Goal: Task Accomplishment & Management: Use online tool/utility

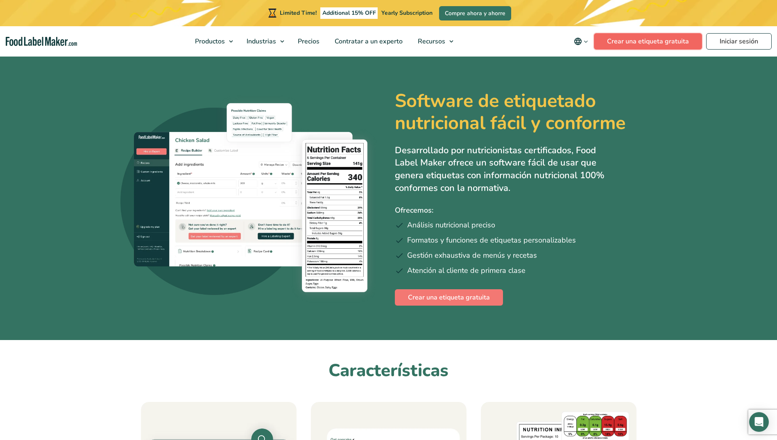
click at [652, 42] on link "Crear una etiqueta gratuita" at bounding box center [648, 41] width 108 height 16
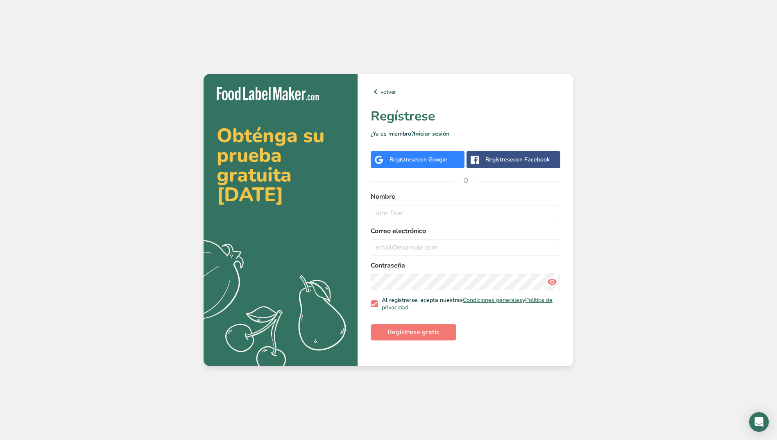
click at [436, 162] on span "con Google" at bounding box center [433, 160] width 30 height 8
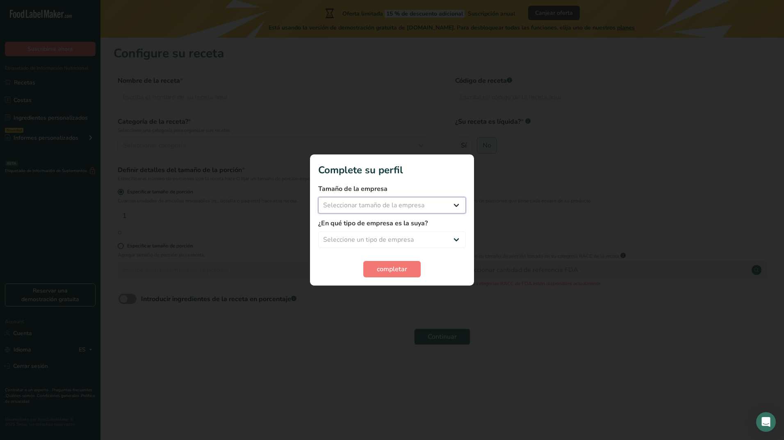
click at [439, 207] on select "Seleccionar tamaño de la empresa Menos de 10 empleados De 10 a 50 empleados De …" at bounding box center [392, 205] width 148 height 16
select select "1"
click at [318, 197] on select "Seleccionar tamaño de la empresa Menos de 10 empleados De 10 a 50 empleados De …" at bounding box center [392, 205] width 148 height 16
click at [428, 245] on select "Seleccione un tipo de empresa Fabricante de alimentos envasados Restaurante y c…" at bounding box center [392, 240] width 148 height 16
select select "1"
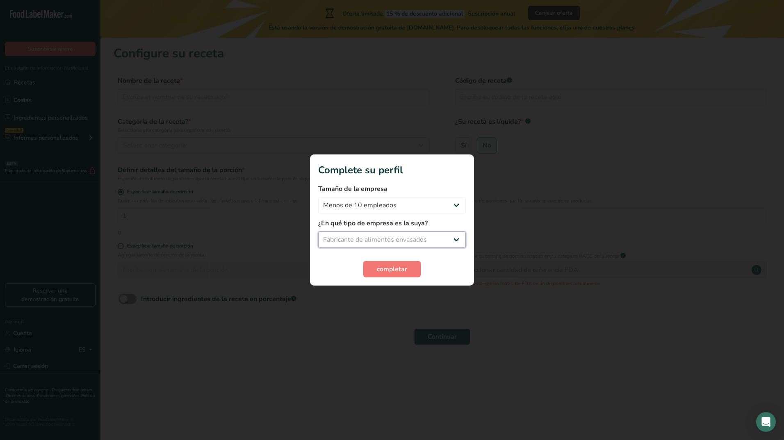
click at [318, 232] on select "Seleccione un tipo de empresa Fabricante de alimentos envasados Restaurante y c…" at bounding box center [392, 240] width 148 height 16
click at [398, 272] on span "completar" at bounding box center [392, 269] width 30 height 10
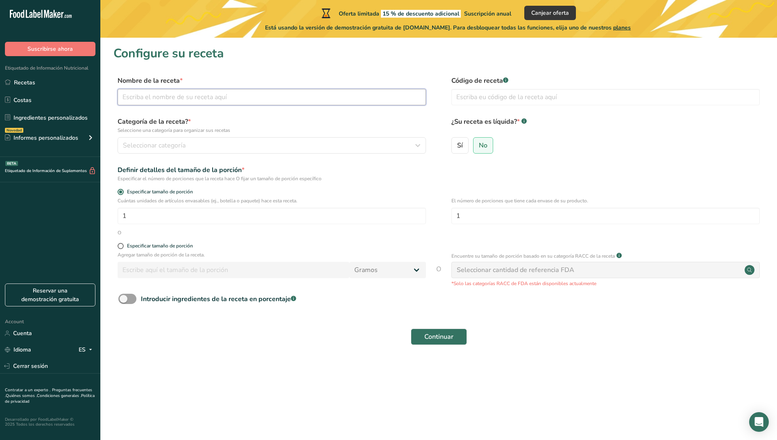
click at [218, 100] on input "text" at bounding box center [272, 97] width 309 height 16
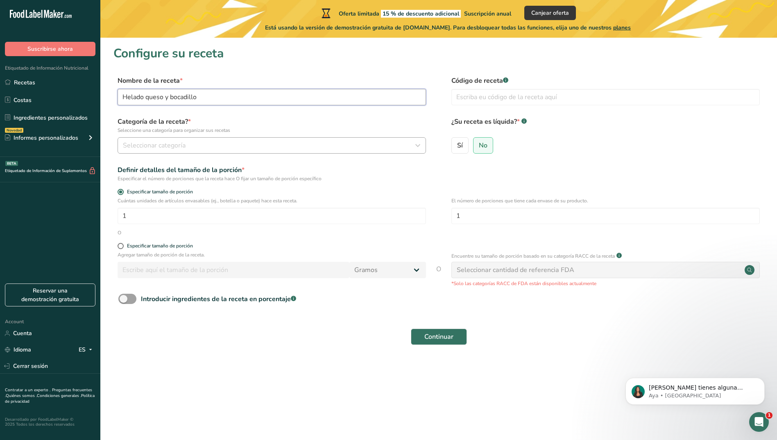
type input "Helado queso y bocadillo"
click at [364, 145] on div "Seleccionar categoría" at bounding box center [269, 146] width 293 height 10
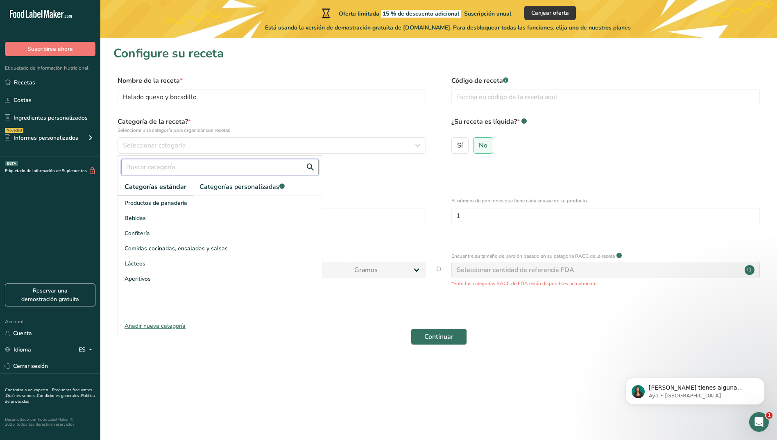
click at [235, 172] on input "text" at bounding box center [220, 167] width 198 height 16
type input "h"
type input "i"
click at [167, 324] on div "Añadir nueva categoría" at bounding box center [220, 326] width 204 height 9
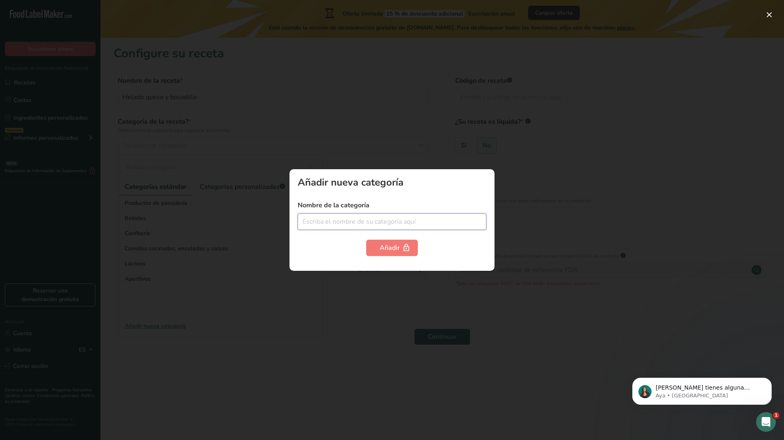
click at [335, 216] on input "text" at bounding box center [392, 222] width 189 height 16
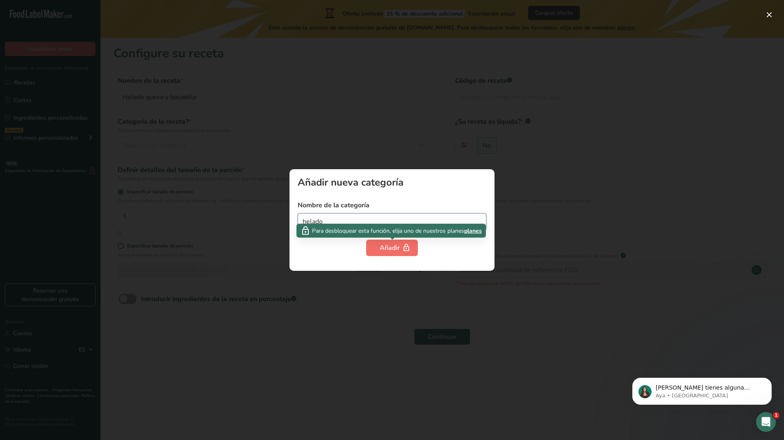
type input "helado"
click at [396, 245] on div "Añadir" at bounding box center [392, 248] width 25 height 10
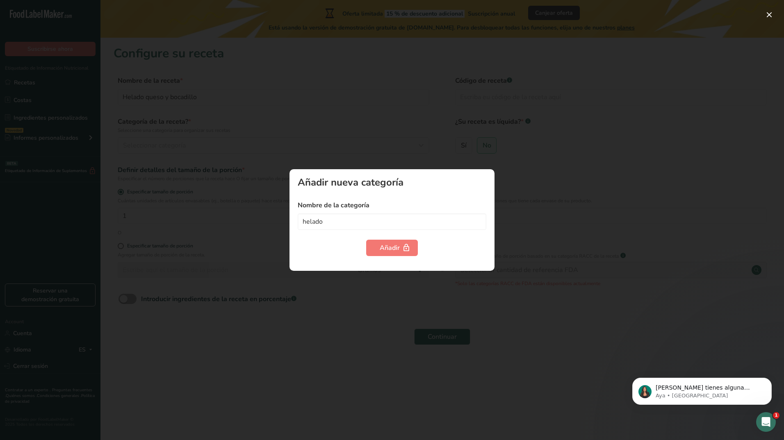
click at [394, 151] on div at bounding box center [392, 220] width 784 height 440
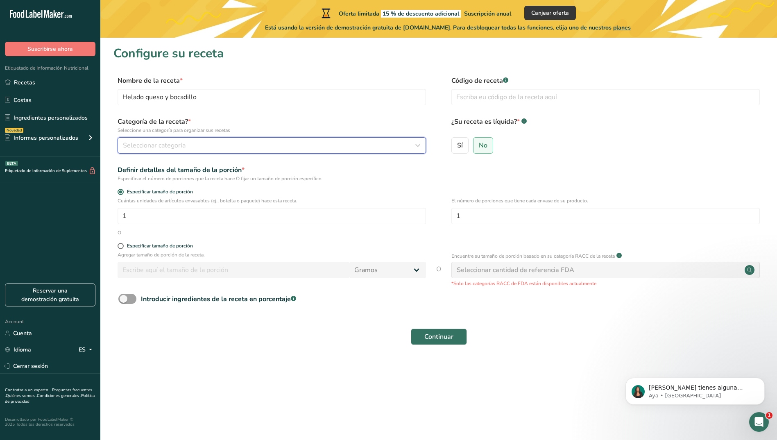
click at [170, 146] on span "Seleccionar categoría" at bounding box center [154, 146] width 63 height 10
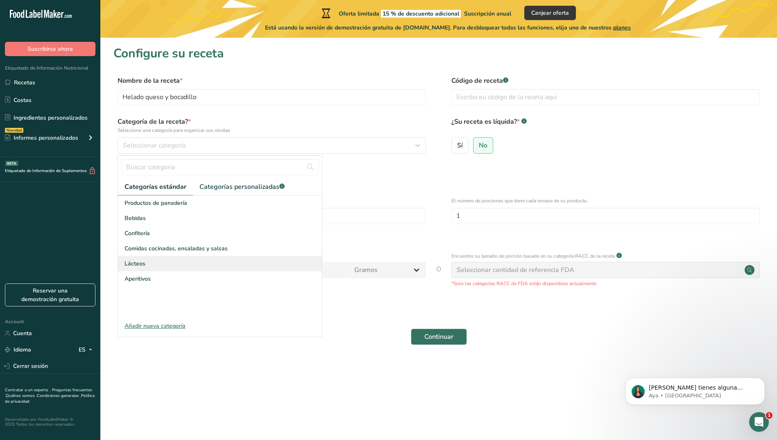
click at [145, 268] on div "Lácteos" at bounding box center [220, 263] width 204 height 15
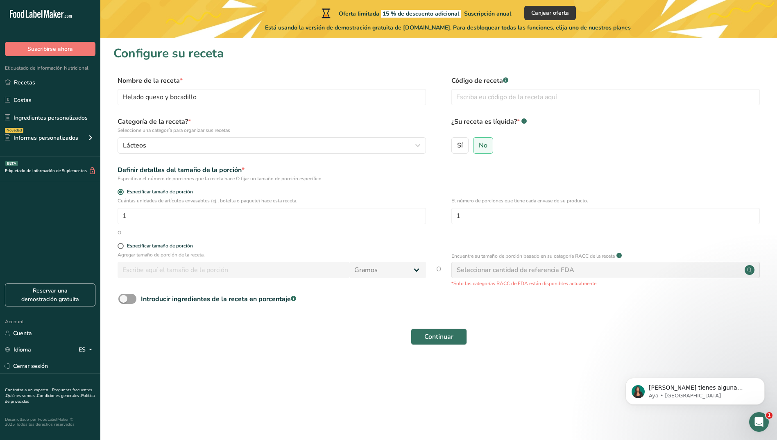
click at [110, 182] on section "Configure su receta Nombre de la receta * Helado queso y bocadillo Código de re…" at bounding box center [438, 200] width 677 height 325
click at [106, 200] on section "Configure su receta Nombre de la receta * Helado queso y bocadillo Código de re…" at bounding box center [438, 200] width 677 height 325
click at [121, 247] on span at bounding box center [121, 246] width 6 height 6
click at [121, 247] on input "Especificar tamaño de porción" at bounding box center [120, 245] width 5 height 5
radio input "true"
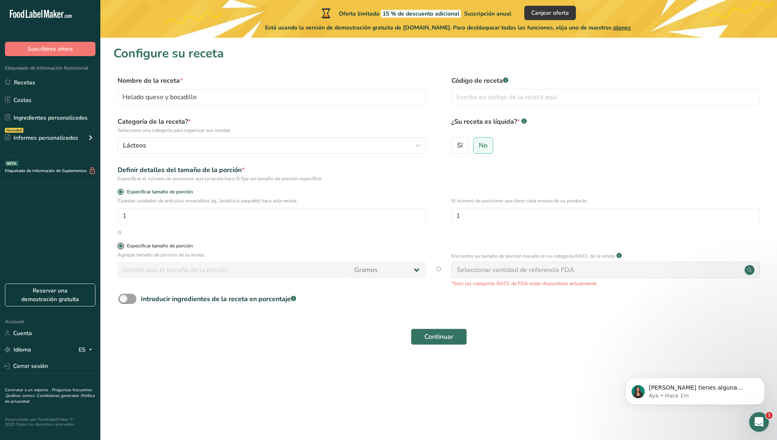
radio input "false"
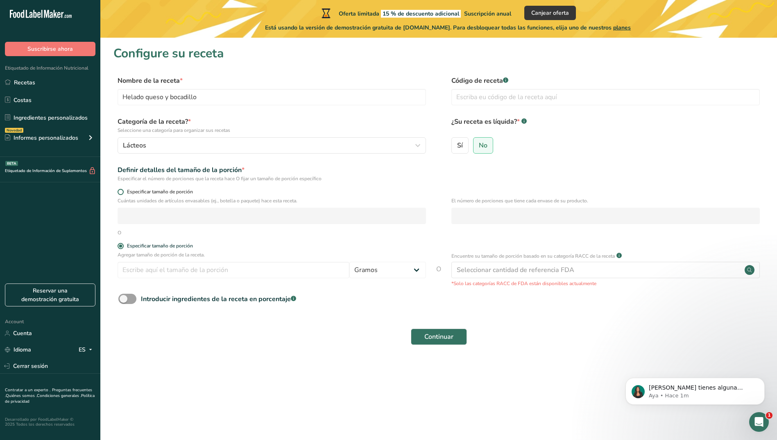
click at [119, 191] on span at bounding box center [121, 192] width 6 height 6
click at [119, 191] on input "Especificar tamaño de porción" at bounding box center [120, 191] width 5 height 5
radio input "true"
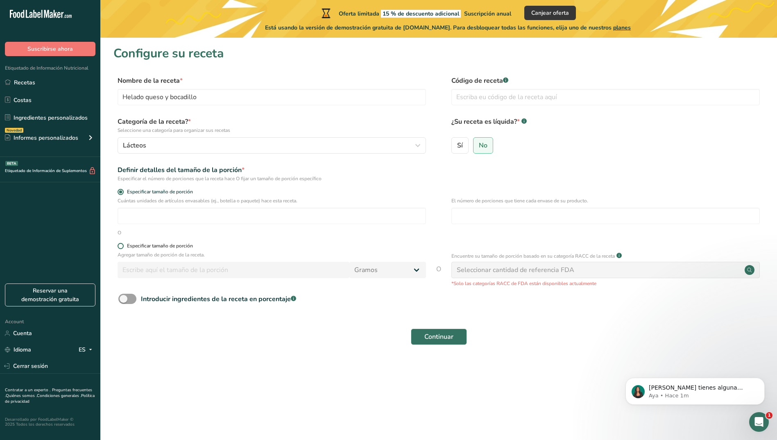
click at [119, 247] on span at bounding box center [121, 246] width 6 height 6
click at [119, 247] on input "Especificar tamaño de porción" at bounding box center [120, 245] width 5 height 5
radio input "true"
radio input "false"
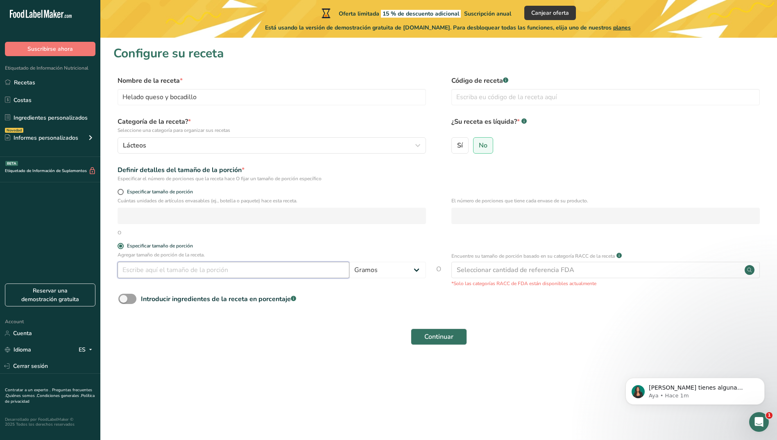
click at [139, 269] on input "number" at bounding box center [234, 270] width 232 height 16
click at [478, 314] on form "Nombre de la receta * Helado queso y bocadillo Código de receta .a-a{fill:#3473…" at bounding box center [439, 213] width 651 height 274
click at [136, 271] on input "number" at bounding box center [234, 270] width 232 height 16
type input "70"
click at [135, 300] on span at bounding box center [127, 299] width 18 height 10
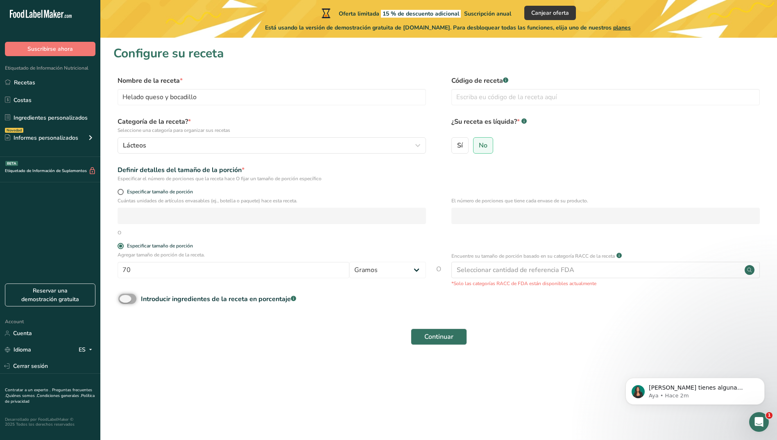
click at [124, 300] on input "Introducir ingredientes de la receta en porcentaje .a-a{fill:#347362;}.b-a{fill…" at bounding box center [120, 298] width 5 height 5
checkbox input "true"
click at [178, 339] on input "number" at bounding box center [413, 333] width 590 height 16
click at [114, 281] on div "Agregar tamaño de porción de la receta. 70 Gramos kg mg mcg libras onza litro m…" at bounding box center [439, 269] width 651 height 36
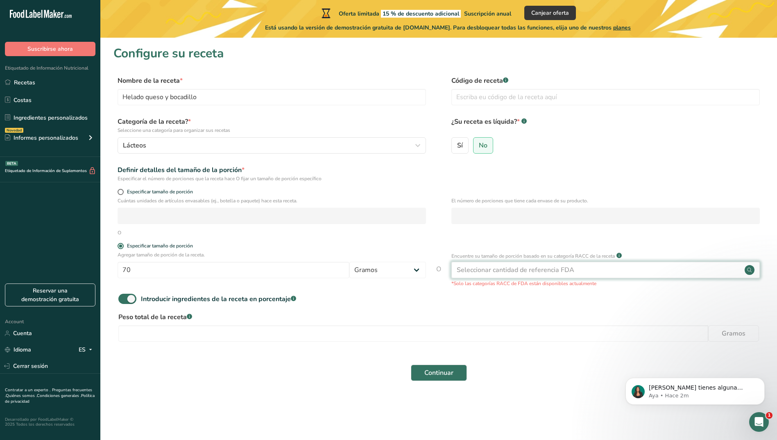
click at [600, 271] on div "Seleccionar cantidad de referencia FDA" at bounding box center [606, 270] width 309 height 16
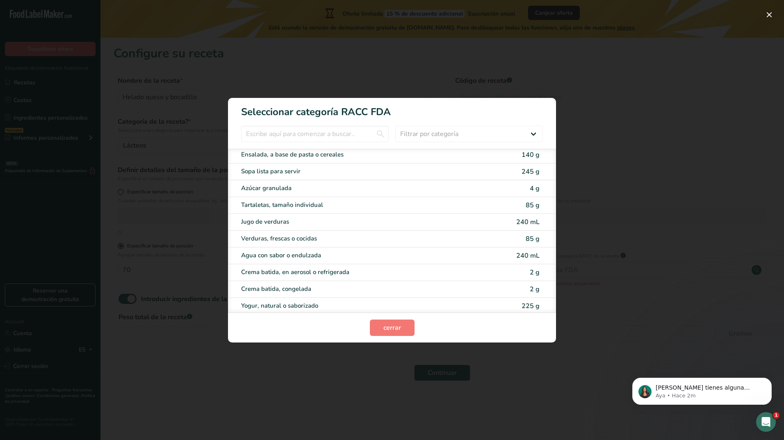
scroll to position [1619, 0]
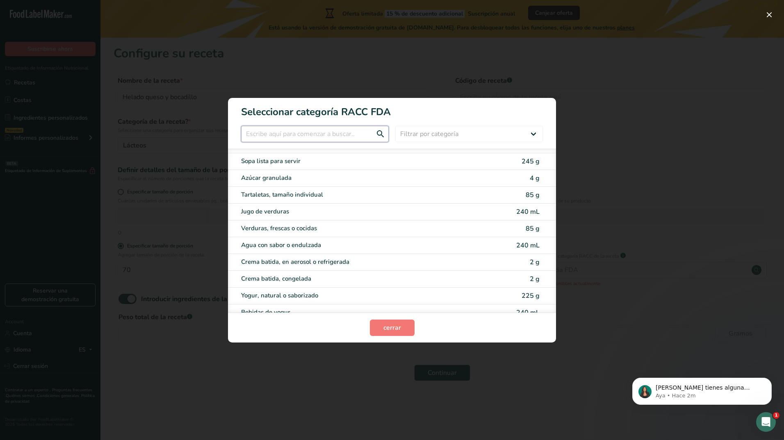
click at [326, 133] on input "RACC Category Selection Modal" at bounding box center [315, 134] width 148 height 16
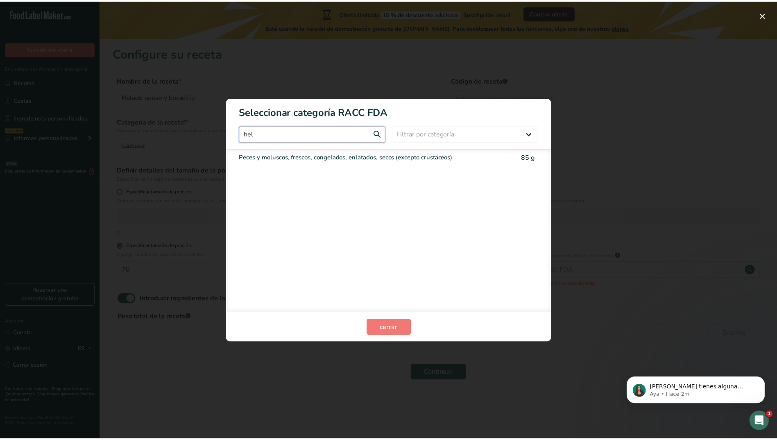
scroll to position [0, 0]
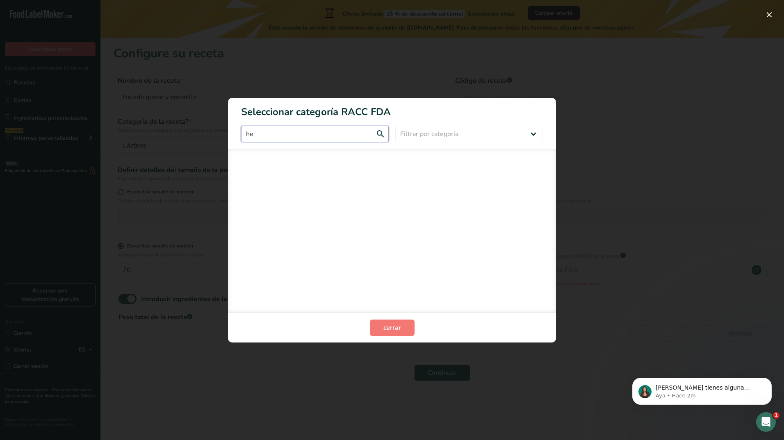
type input "h"
type input "c"
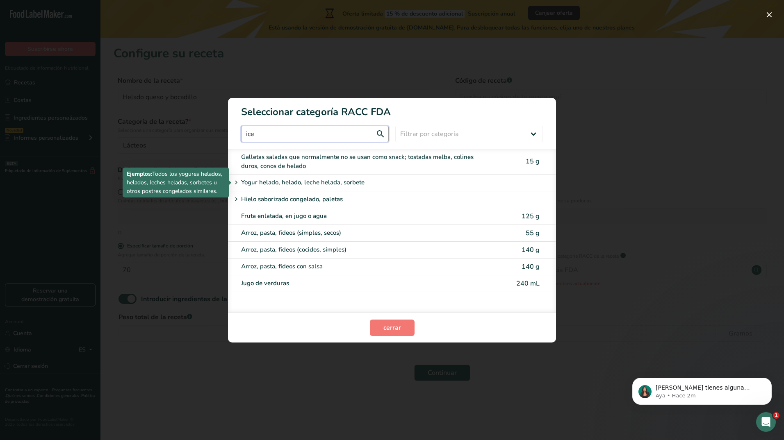
type input "ice"
click at [327, 184] on p "Yogur helado, helado, leche helada, sorbete" at bounding box center [302, 183] width 123 height 10
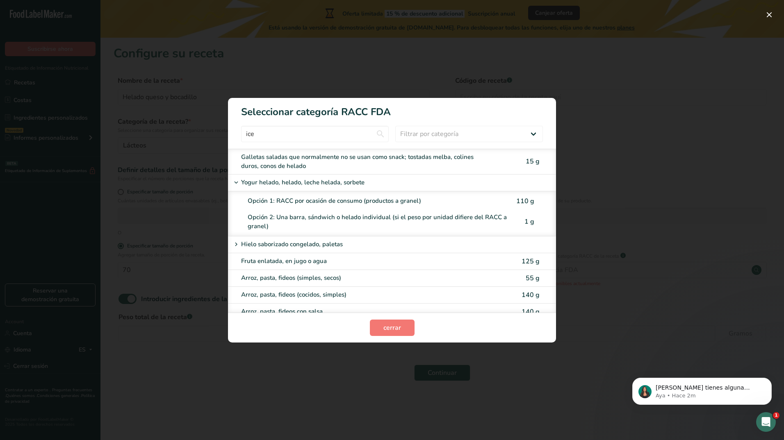
click at [364, 221] on div "Opción 2: Una barra, sándwich o helado individual (si el peso por unidad difier…" at bounding box center [379, 222] width 262 height 18
type input "1"
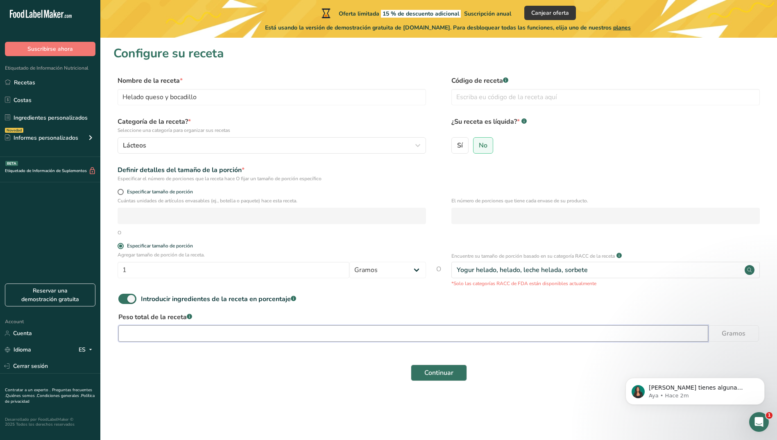
click at [246, 340] on input "number" at bounding box center [413, 333] width 590 height 16
type input "70"
click at [254, 275] on input "1" at bounding box center [234, 270] width 232 height 16
type input "70"
drag, startPoint x: 193, startPoint y: 332, endPoint x: 134, endPoint y: 310, distance: 62.4
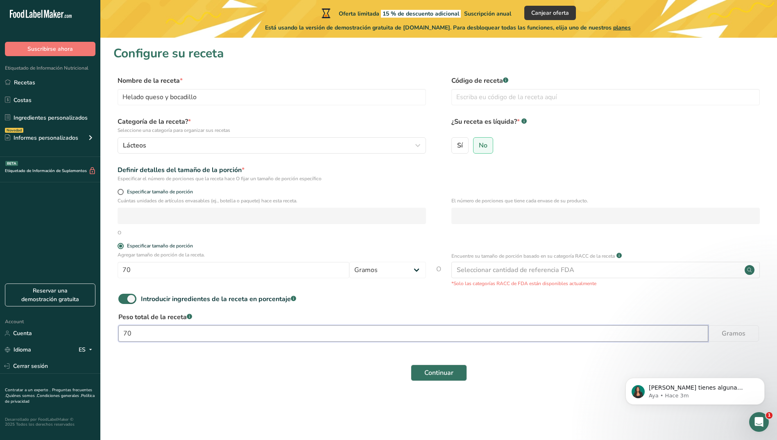
click at [134, 310] on form "Nombre de la receta * Helado queso y bocadillo Código de receta .a-a{fill:#3473…" at bounding box center [439, 231] width 651 height 310
type input "7"
type input "1"
type input "70"
click at [452, 382] on div "Continuar" at bounding box center [439, 373] width 651 height 26
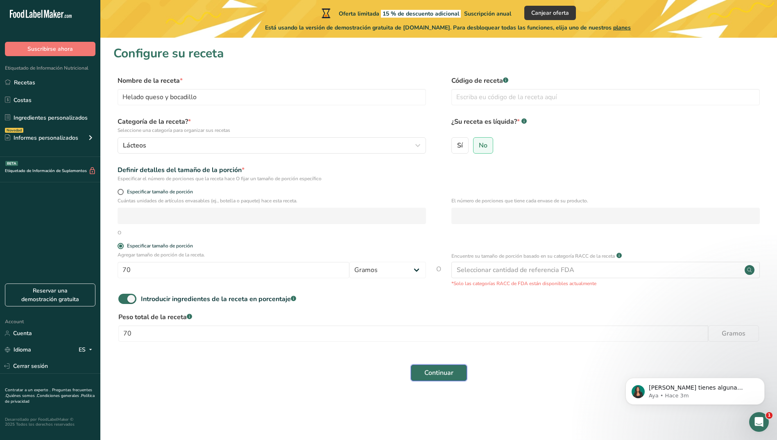
click at [454, 375] on button "Continuar" at bounding box center [439, 373] width 56 height 16
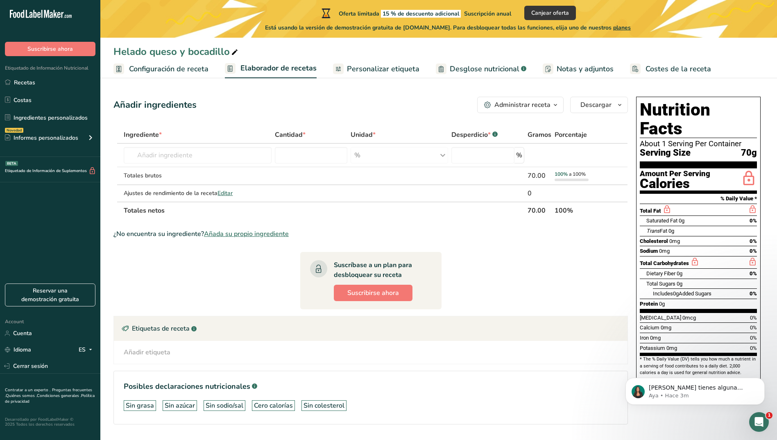
click at [177, 72] on span "Configuración de receta" at bounding box center [169, 69] width 80 height 11
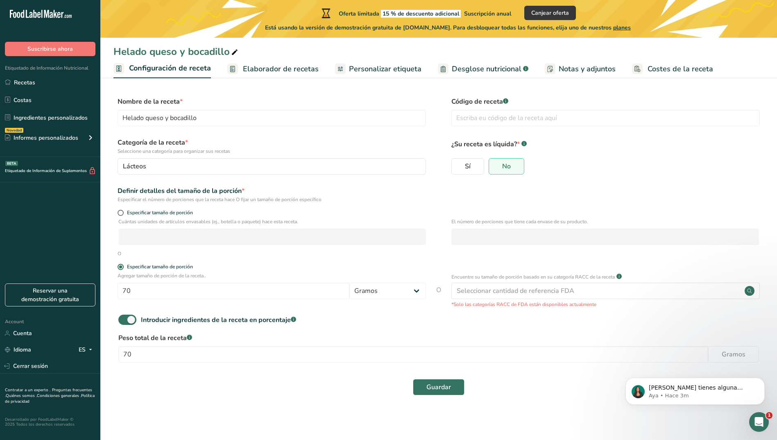
click at [263, 69] on span "Elaborador de recetas" at bounding box center [281, 69] width 76 height 11
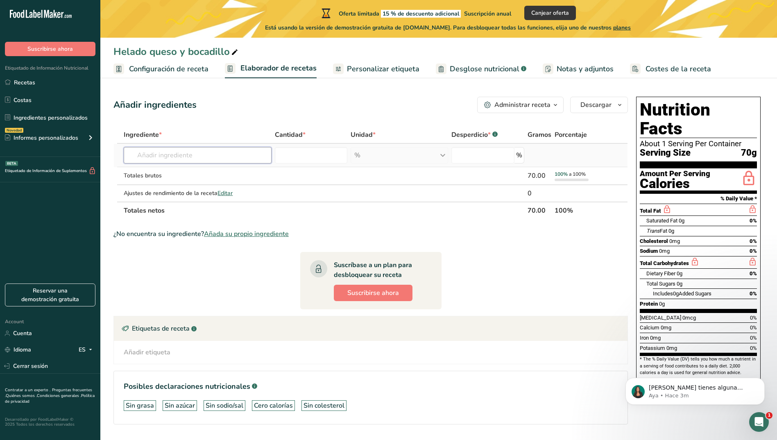
click at [193, 152] on input "text" at bounding box center [198, 155] width 148 height 16
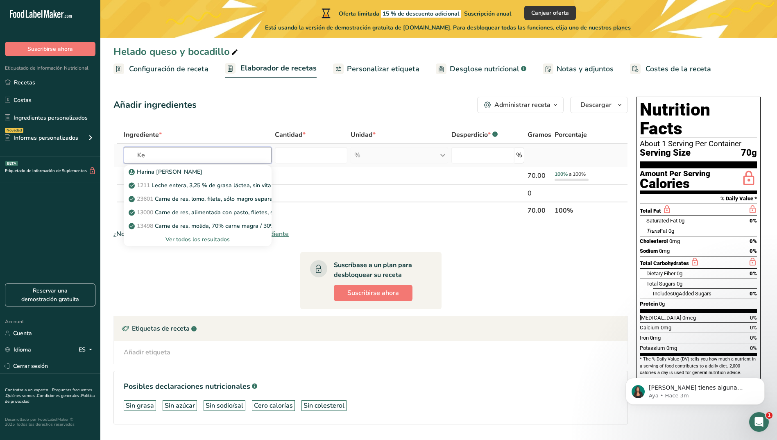
type input "K"
type input "Leche en polvo entera"
drag, startPoint x: 220, startPoint y: 157, endPoint x: 96, endPoint y: 145, distance: 124.0
click at [96, 145] on div ".a-20{fill:#fff;} Suscribirse ahora Etiquetado de Información Nutricional Recet…" at bounding box center [388, 232] width 777 height 464
type input "lech"
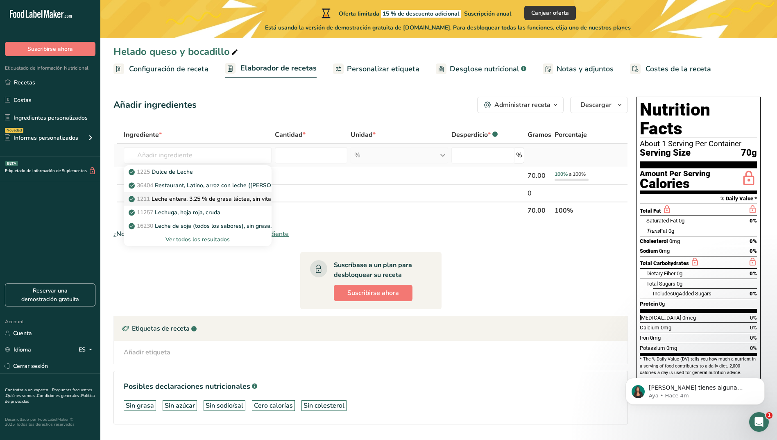
click at [173, 198] on p "1211 Leche entera, 3,25 % de grasa láctea, sin vitamina A ni vitamina D añadidas" at bounding box center [240, 199] width 221 height 9
type input "Milk, whole, 3.25% milkfat, without added vitamin A and vitamin D"
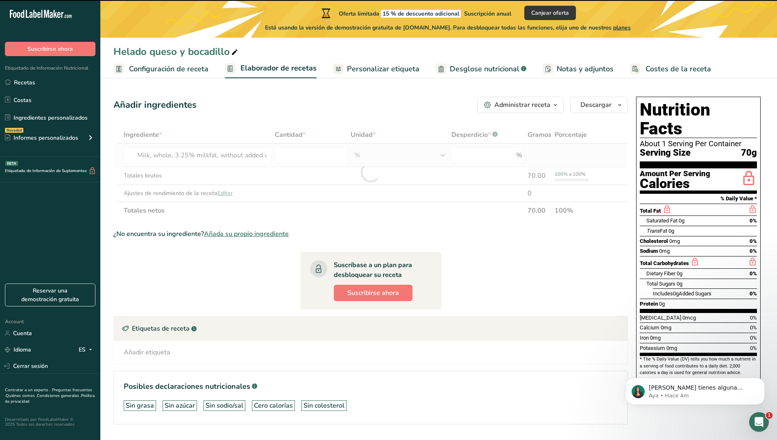
type input "0"
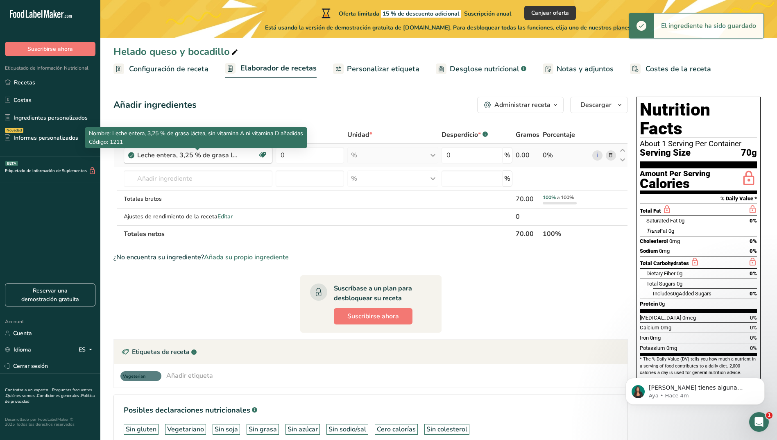
click at [219, 153] on div "Leche entera, 3,25 % de grasa láctea, sin vitamina A ni vitamina D añadidas" at bounding box center [188, 155] width 102 height 10
click at [220, 154] on div "Leche entera, 3,25 % de grasa láctea, sin vitamina A ni vitamina D añadidas" at bounding box center [188, 155] width 102 height 10
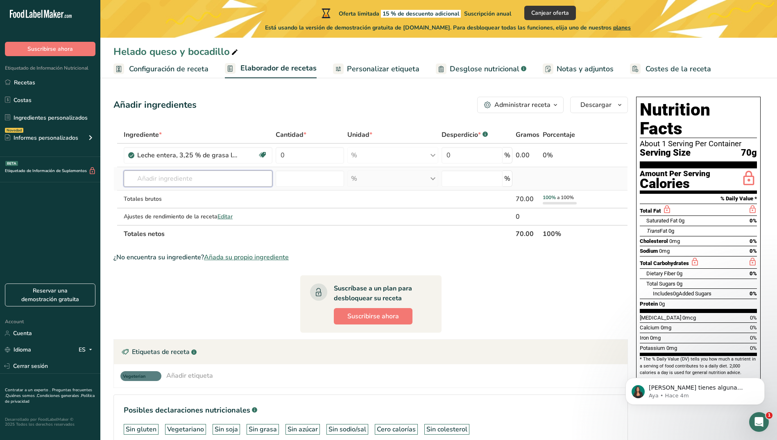
click at [215, 174] on input "text" at bounding box center [198, 178] width 149 height 16
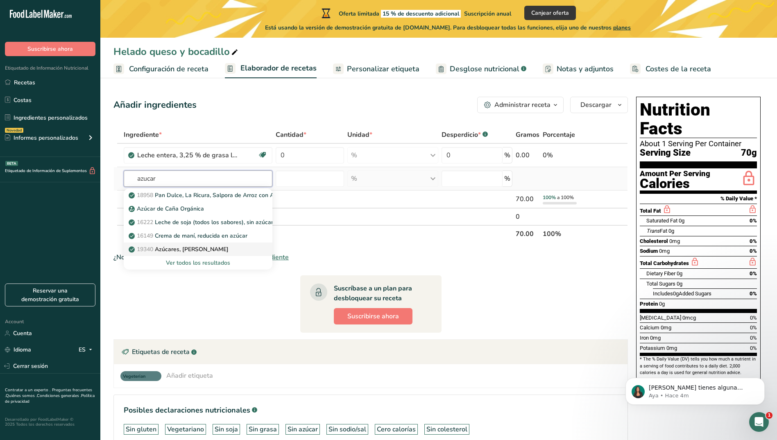
type input "azucar"
click at [202, 250] on div "19340 Azúcares, arce" at bounding box center [191, 249] width 123 height 9
type input "Sugars, maple"
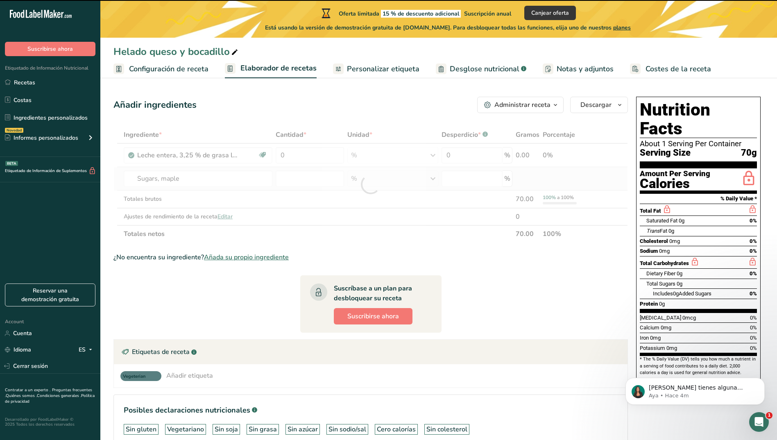
type input "0"
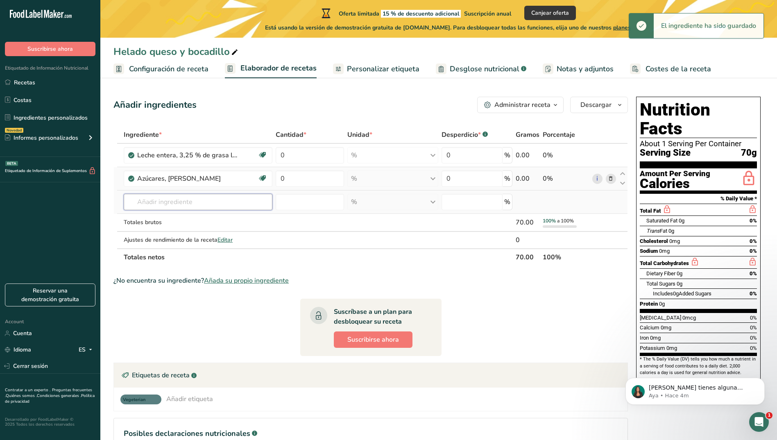
click at [195, 200] on input "text" at bounding box center [198, 202] width 149 height 16
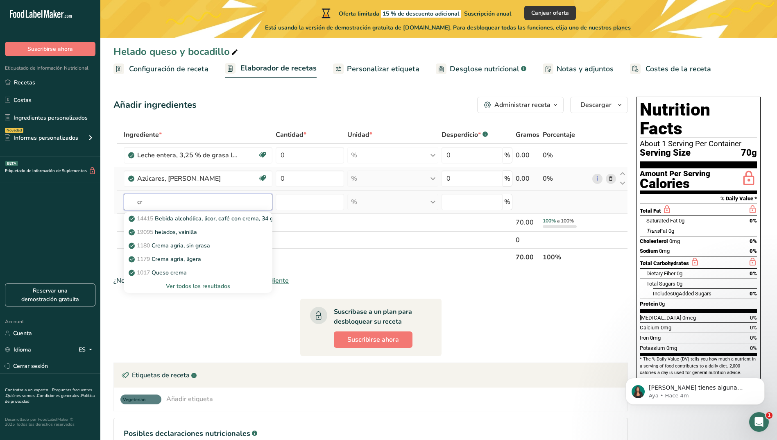
type input "c"
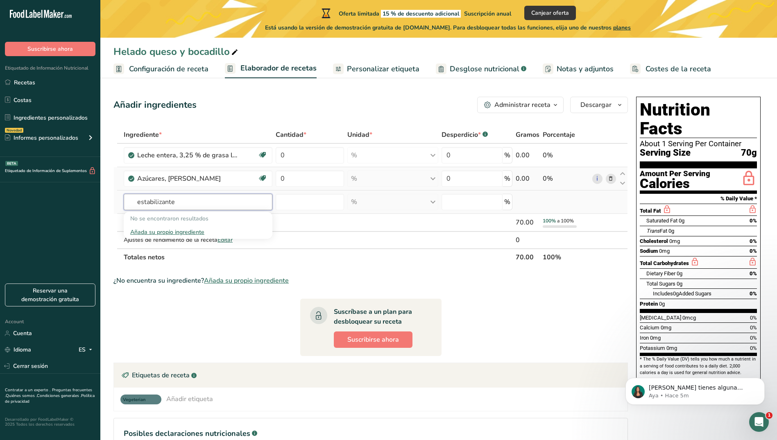
type input "estabilizante"
click at [196, 230] on div "Añada su propio ingrediente" at bounding box center [198, 232] width 136 height 9
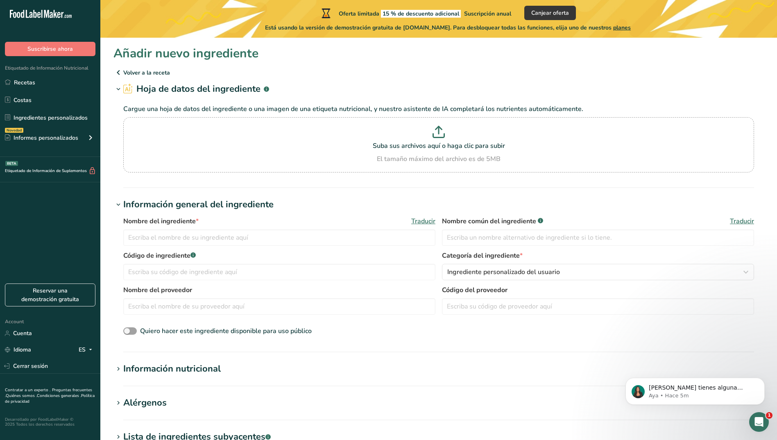
click at [116, 70] on icon at bounding box center [119, 72] width 10 height 15
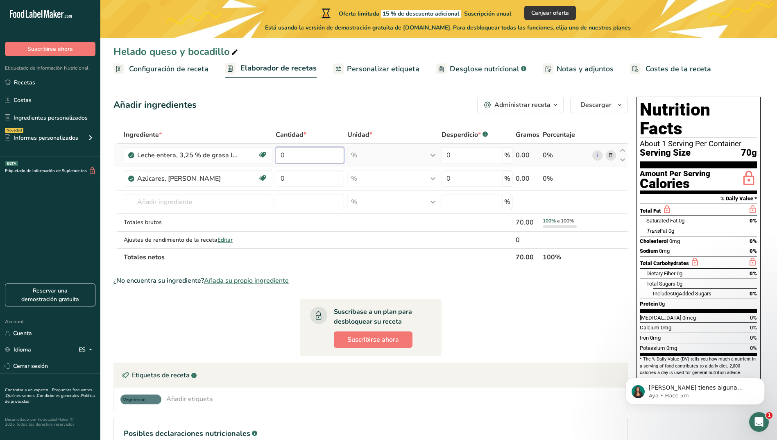
click at [302, 158] on input "0" at bounding box center [310, 155] width 69 height 16
type input "710"
click at [307, 157] on input "710" at bounding box center [310, 155] width 69 height 16
click at [337, 157] on input "710" at bounding box center [310, 155] width 69 height 16
drag, startPoint x: 314, startPoint y: 156, endPoint x: 234, endPoint y: 159, distance: 80.8
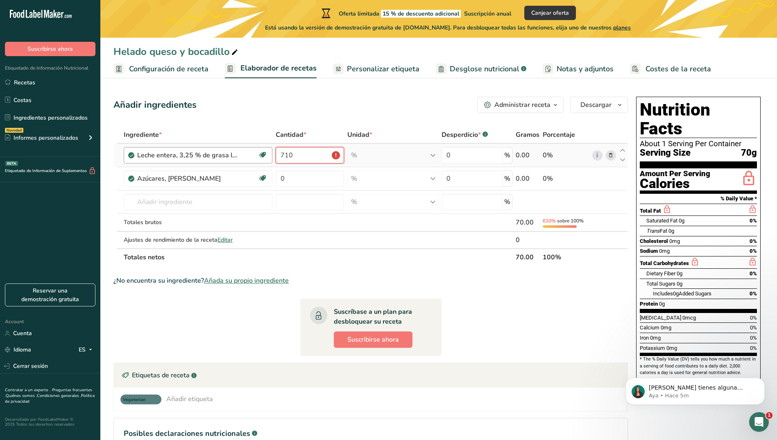
click at [234, 159] on tr "Leche entera, 3,25 % de grasa láctea, sin vitamina A ni vitamina D añadidas Lib…" at bounding box center [371, 155] width 514 height 23
type input "7"
click at [309, 157] on input "number" at bounding box center [310, 155] width 69 height 16
type input "7"
type input "0"
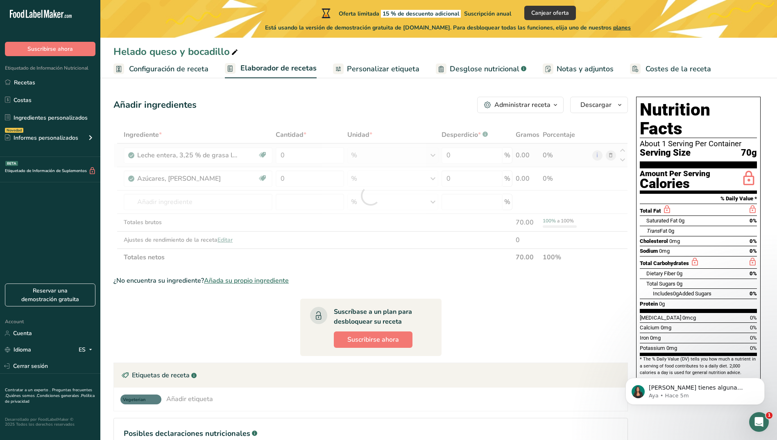
click at [434, 158] on div "Ingrediente * Cantidad * Unidad * Desperdicio * .a-a{fill:#347362;}.b-a{fill:#f…" at bounding box center [371, 196] width 515 height 140
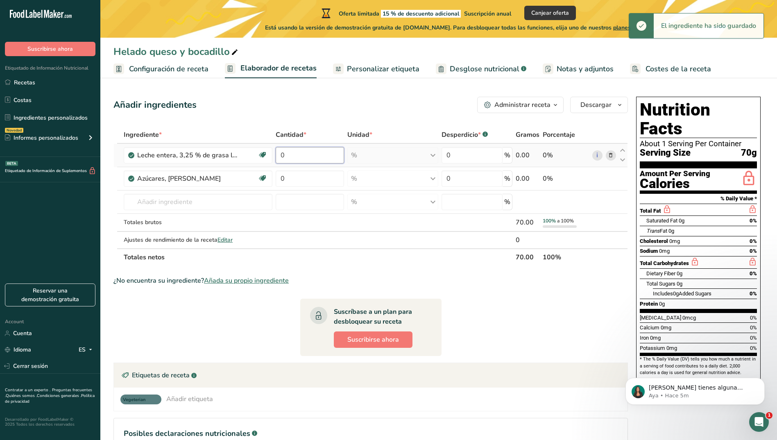
click at [320, 156] on input "0" at bounding box center [310, 155] width 69 height 16
type input "1"
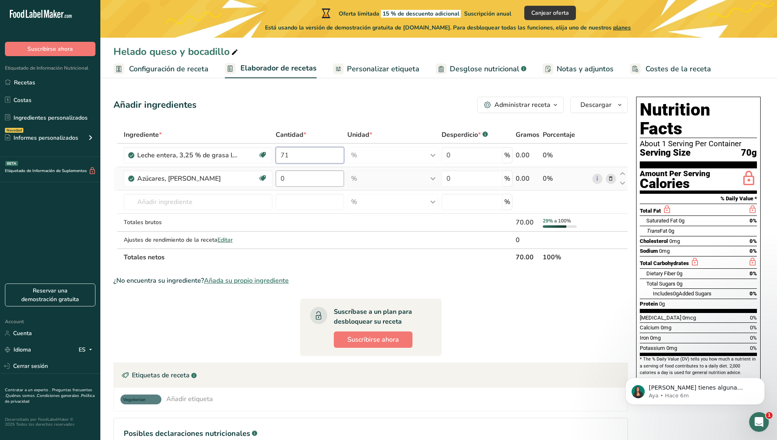
type input "71"
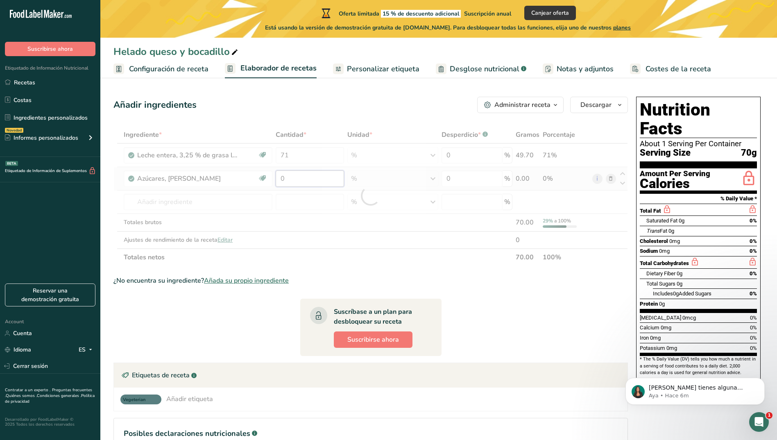
click at [307, 178] on div "Ingrediente * Cantidad * Unidad * Desperdicio * .a-a{fill:#347362;}.b-a{fill:#f…" at bounding box center [371, 196] width 515 height 140
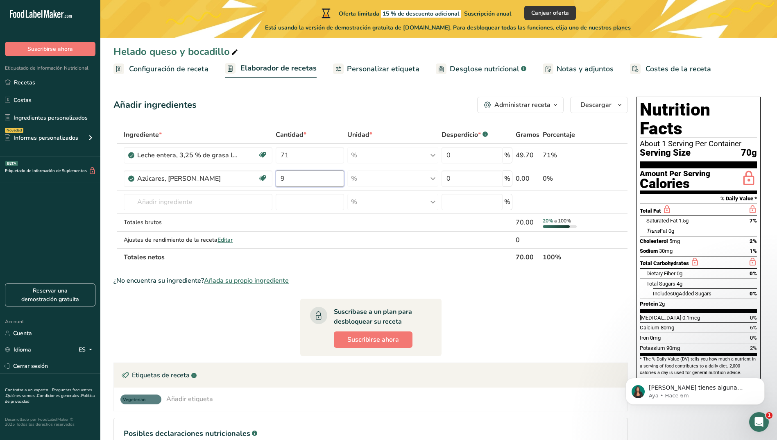
type input "9"
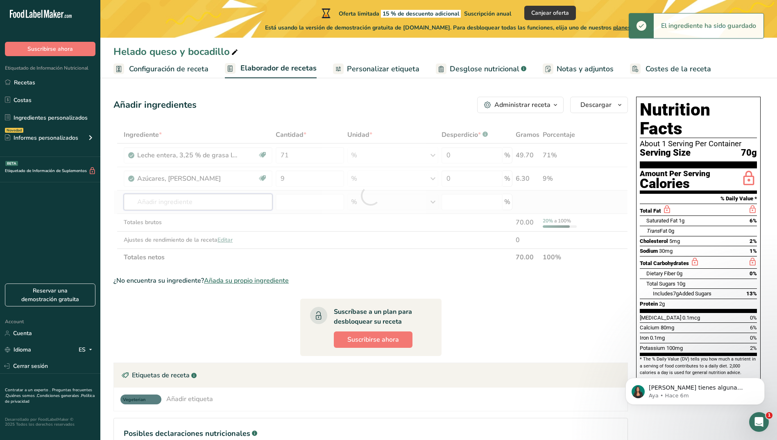
click at [164, 203] on div "Ingrediente * Cantidad * Unidad * Desperdicio * .a-a{fill:#347362;}.b-a{fill:#f…" at bounding box center [371, 196] width 515 height 140
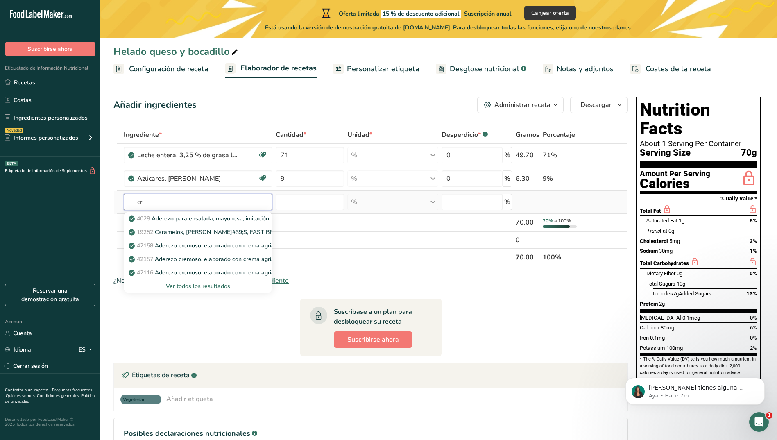
type input "c"
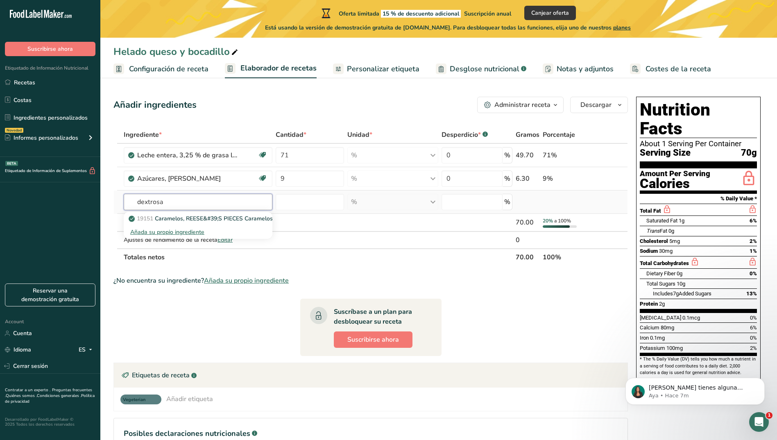
type input "dextrosa"
